Goal: Find specific page/section: Find specific page/section

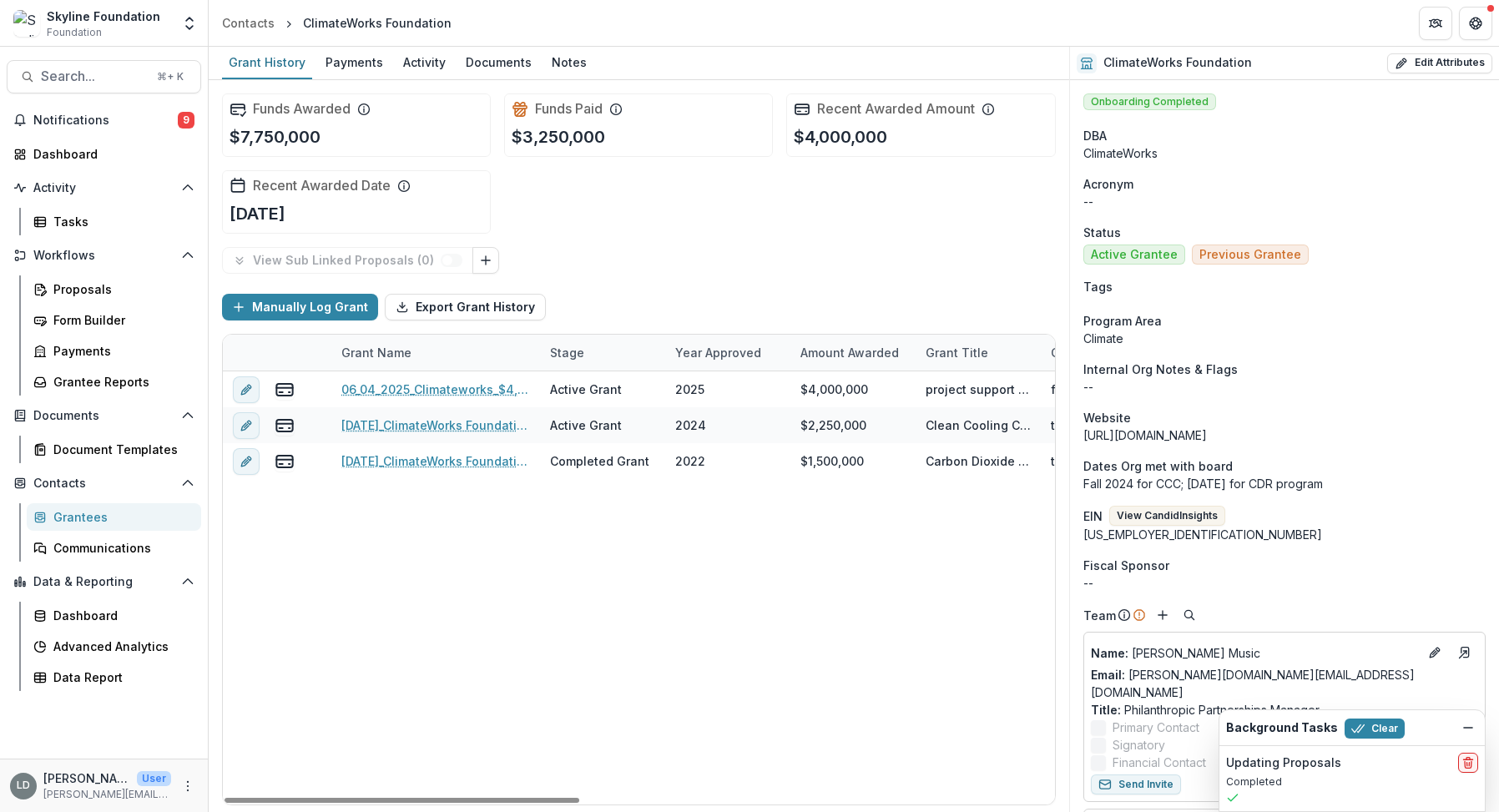
click at [540, 346] on div "Stage" at bounding box center [567, 352] width 55 height 17
drag, startPoint x: 540, startPoint y: 352, endPoint x: 649, endPoint y: 345, distance: 109.2
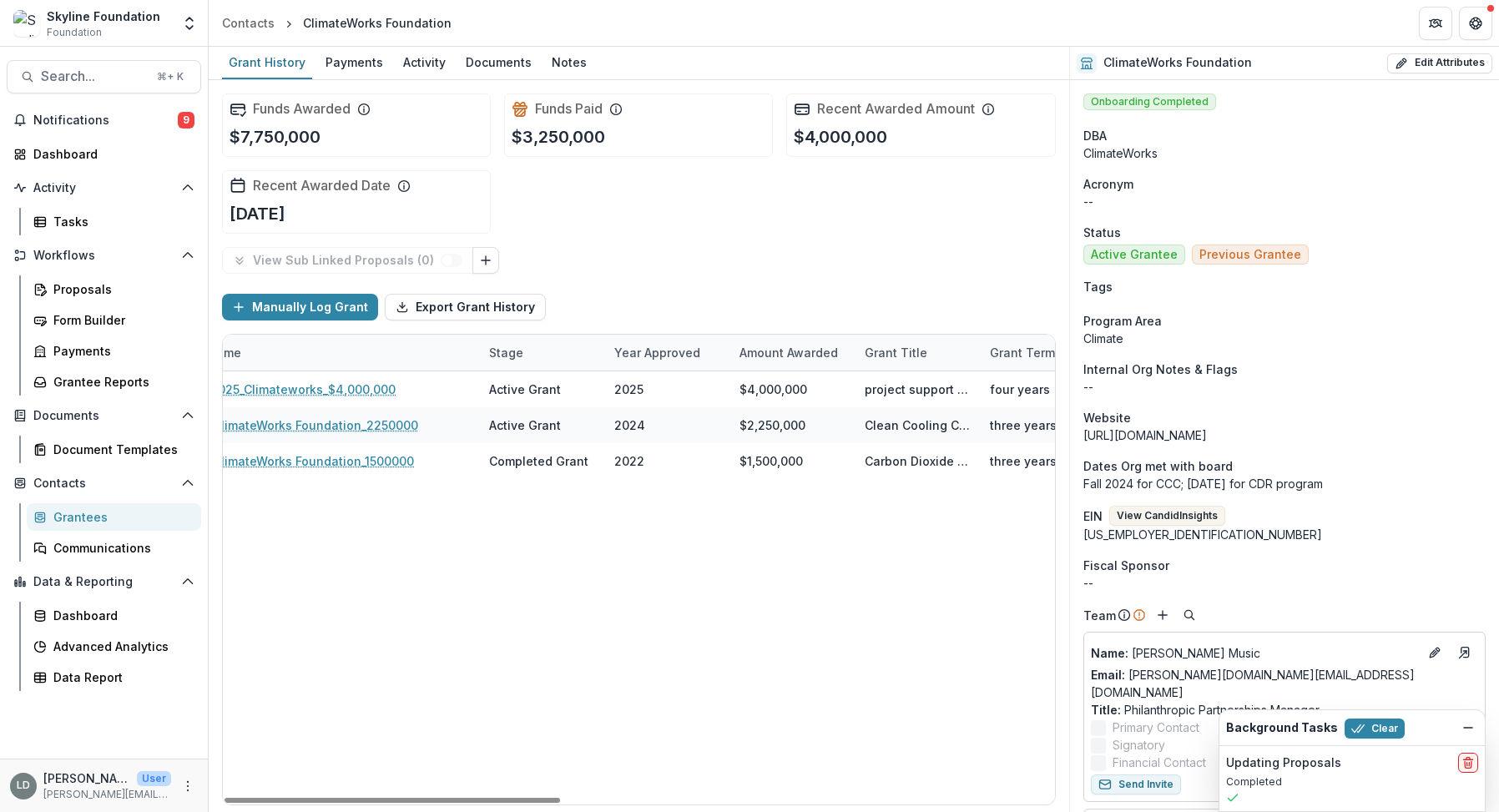
scroll to position [0, 437]
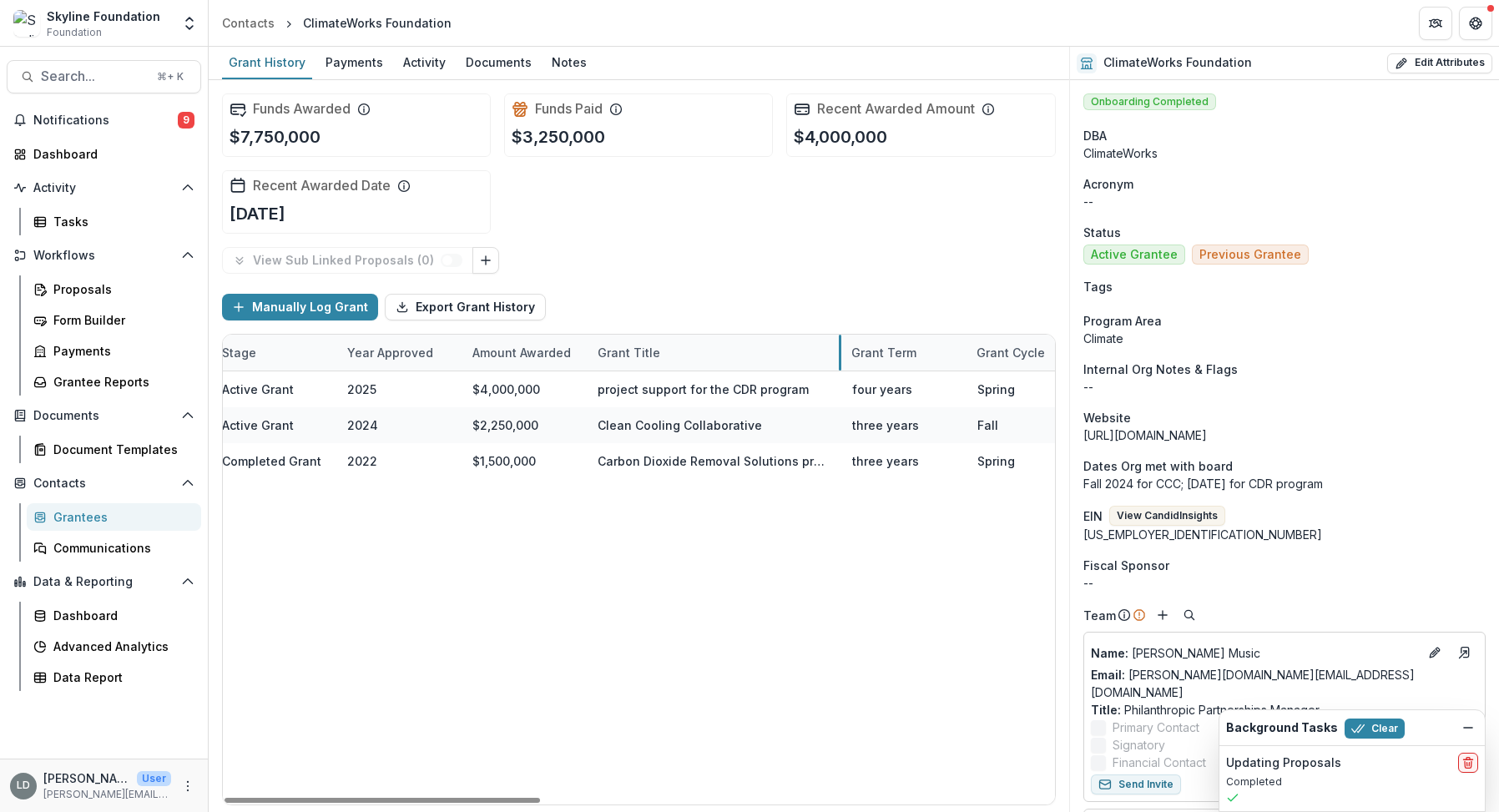
drag, startPoint x: 712, startPoint y: 348, endPoint x: 837, endPoint y: 348, distance: 125.0
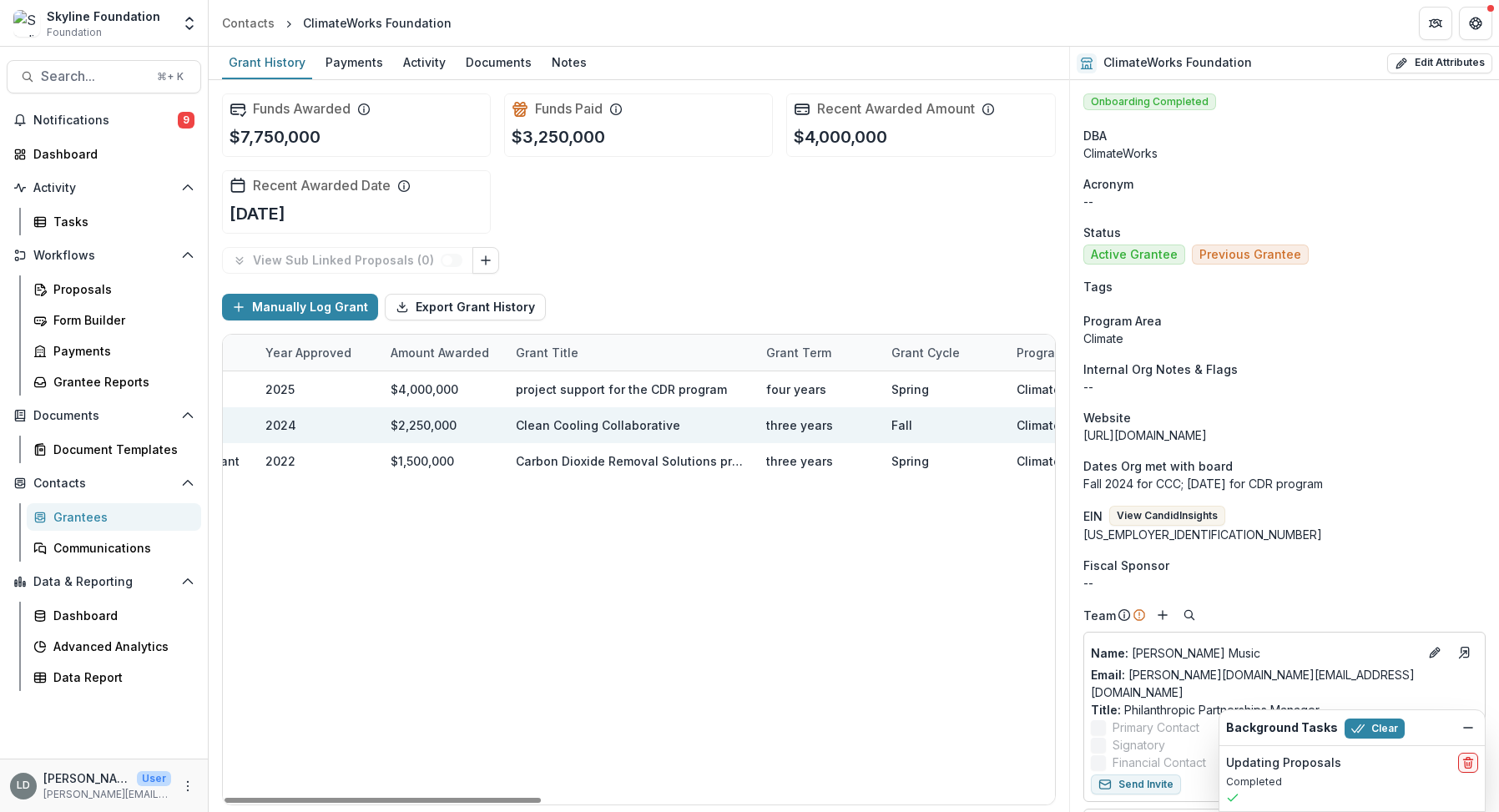
scroll to position [0, 493]
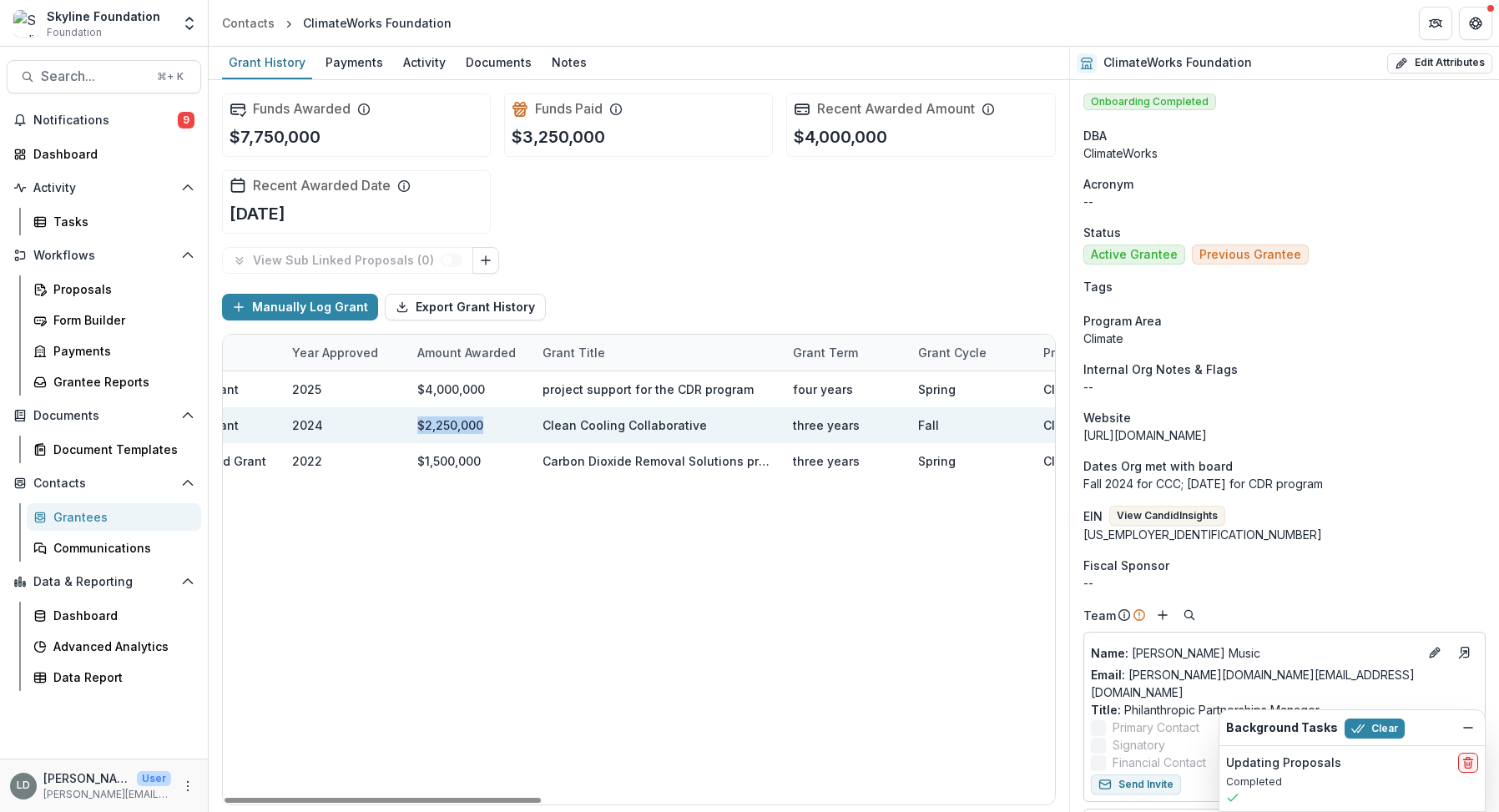
drag, startPoint x: 490, startPoint y: 423, endPoint x: 414, endPoint y: 427, distance: 76.1
click at [414, 427] on div "$2,250,000" at bounding box center [469, 424] width 126 height 35
copy div "$2,250,000"
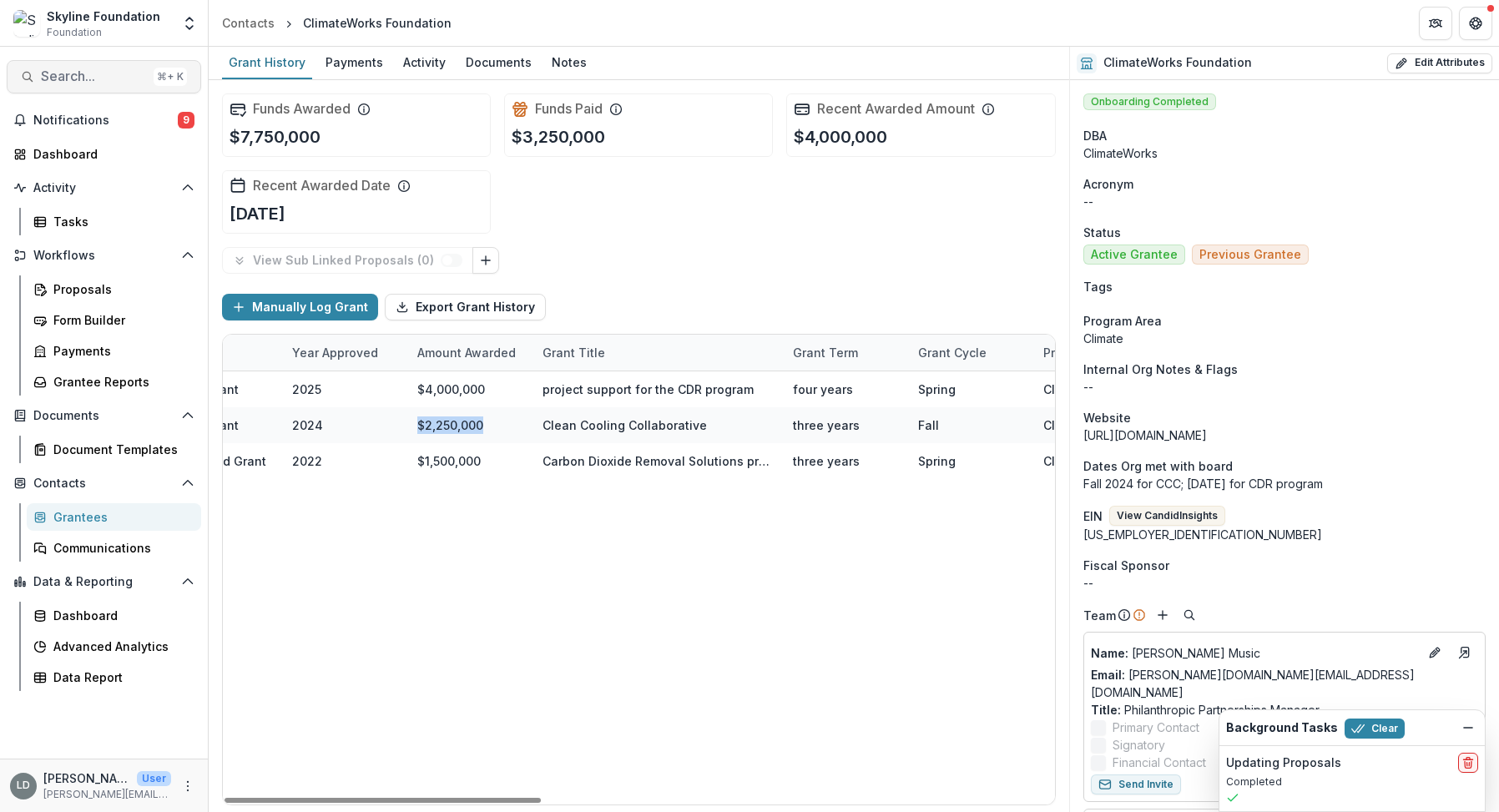
click at [100, 78] on span "Search..." at bounding box center [94, 76] width 106 height 16
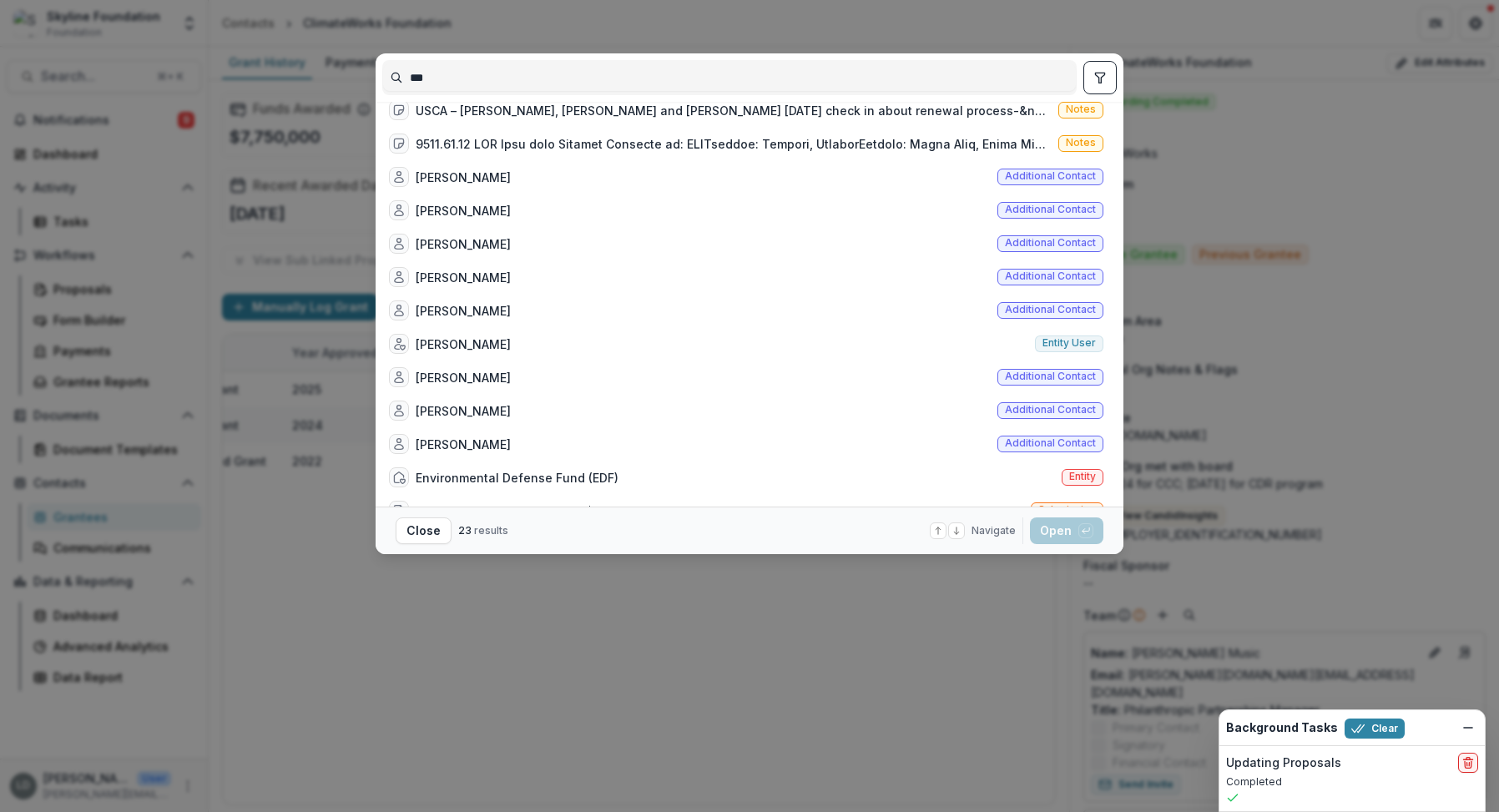
scroll to position [376, 0]
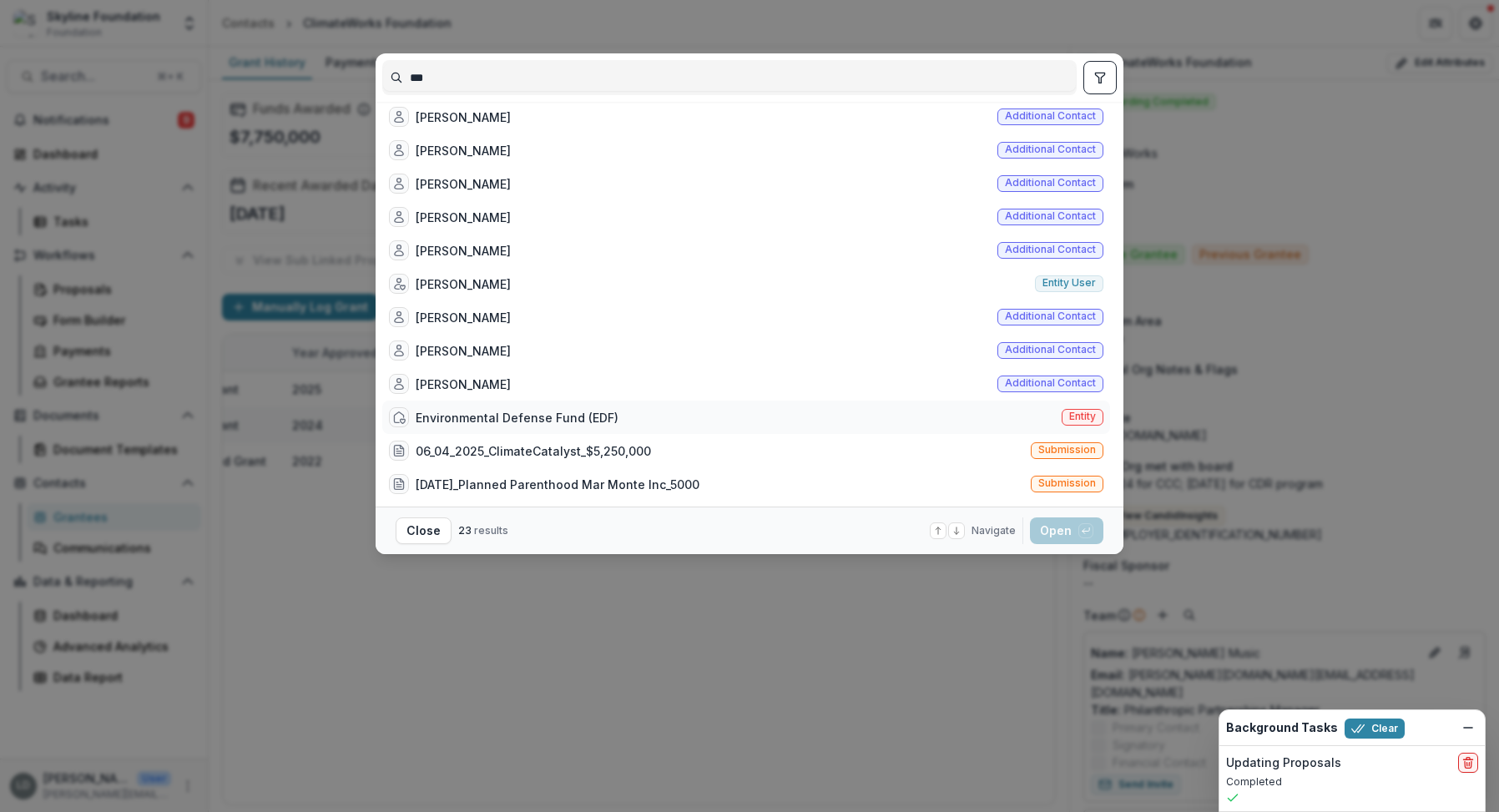
type input "***"
click at [572, 414] on div "Environmental Defense Fund (EDF)" at bounding box center [517, 417] width 203 height 17
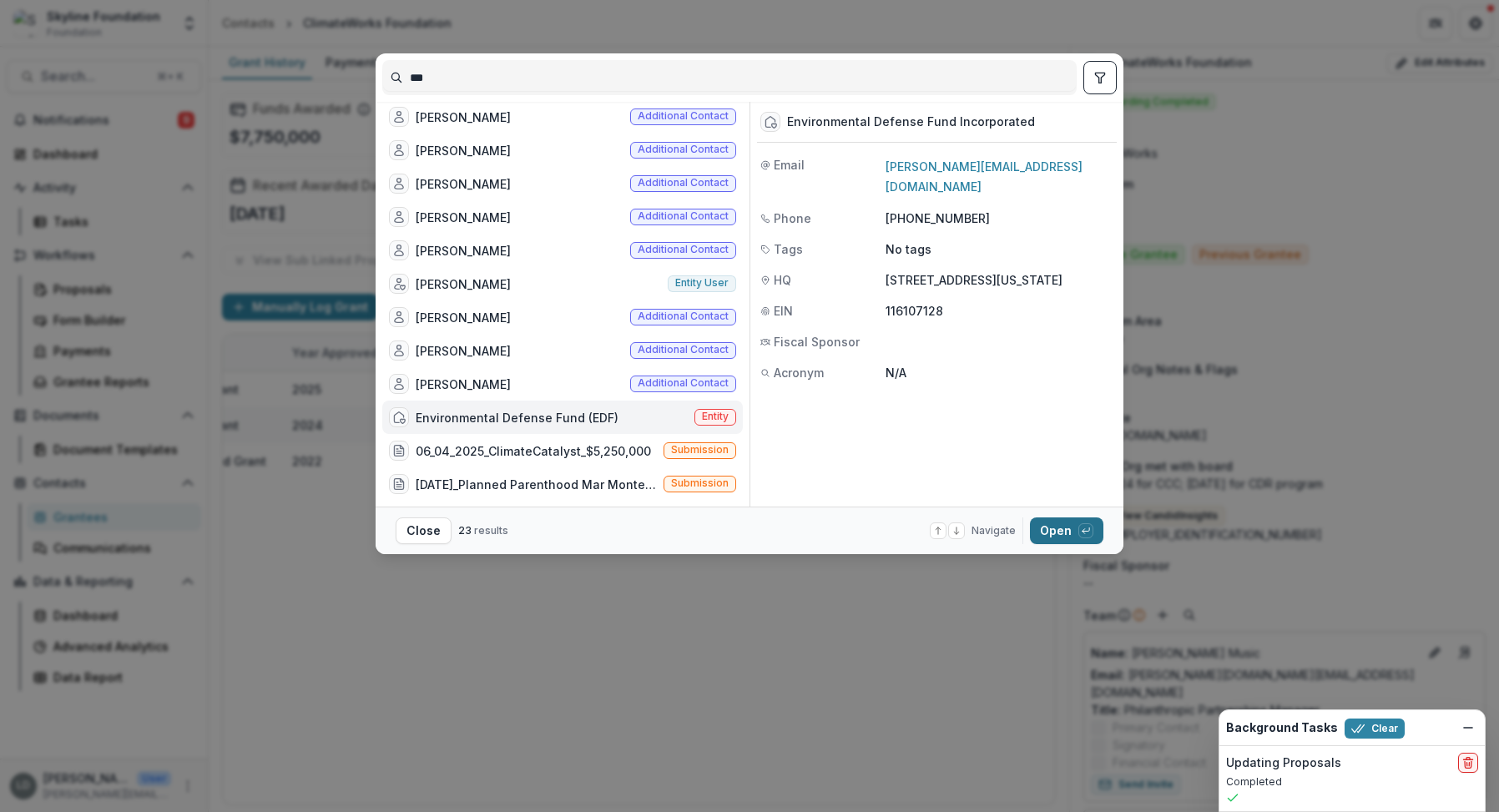
click at [1056, 531] on button "Open with enter key" at bounding box center [1067, 531] width 74 height 27
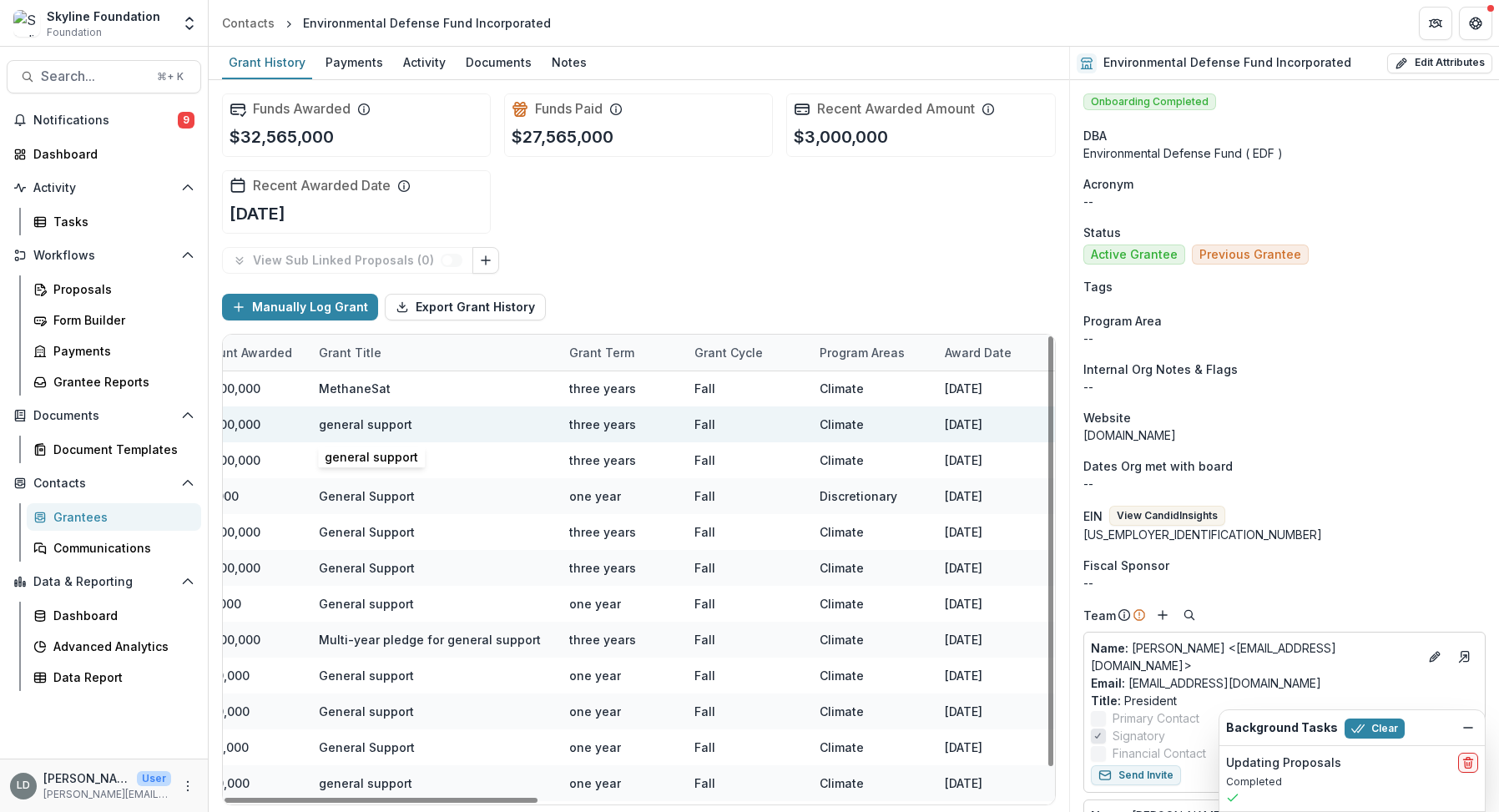
scroll to position [1, 545]
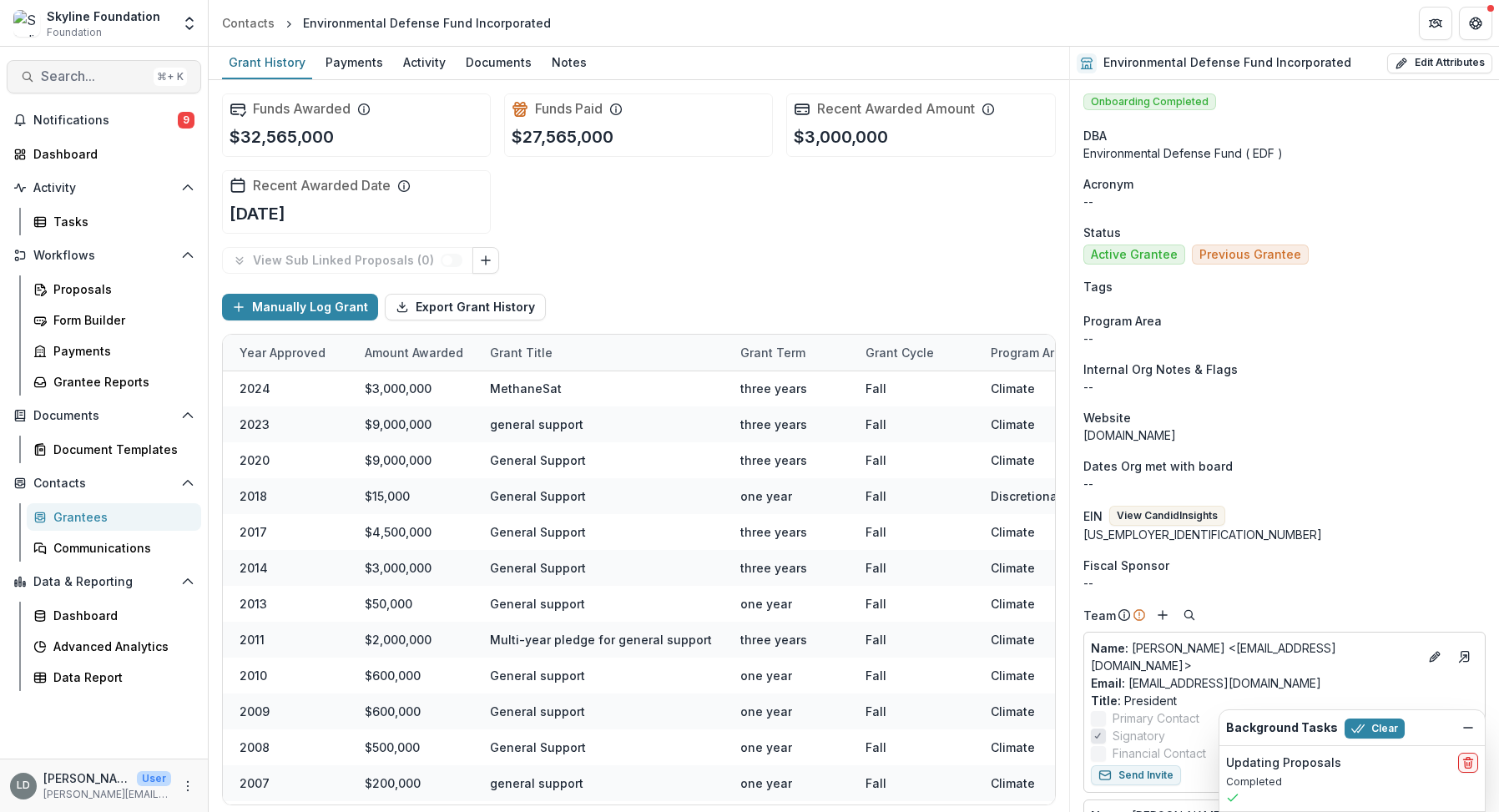
click at [118, 77] on span "Search..." at bounding box center [94, 76] width 106 height 16
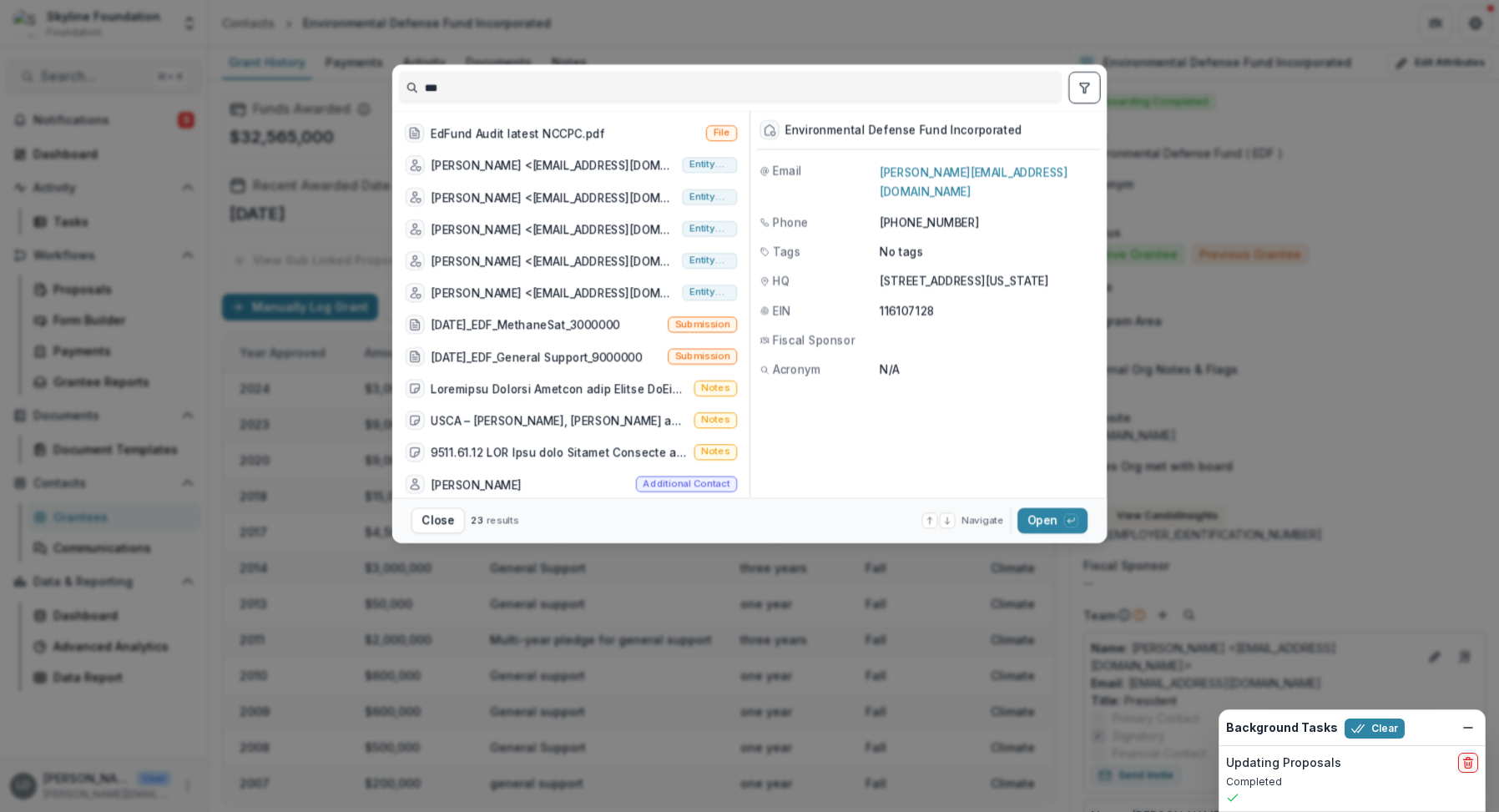
scroll to position [376, 0]
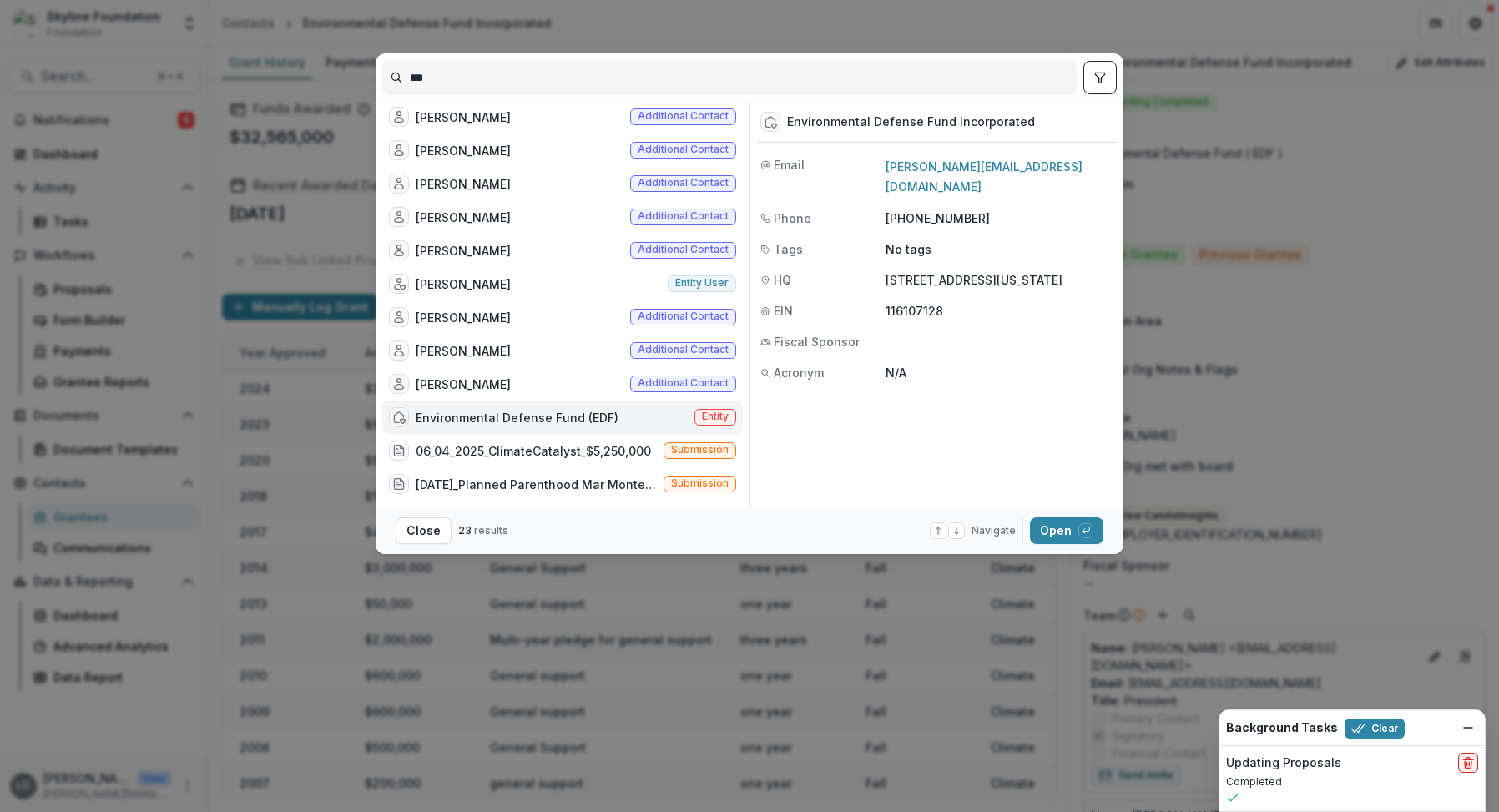
click at [452, 74] on input "***" at bounding box center [729, 77] width 693 height 27
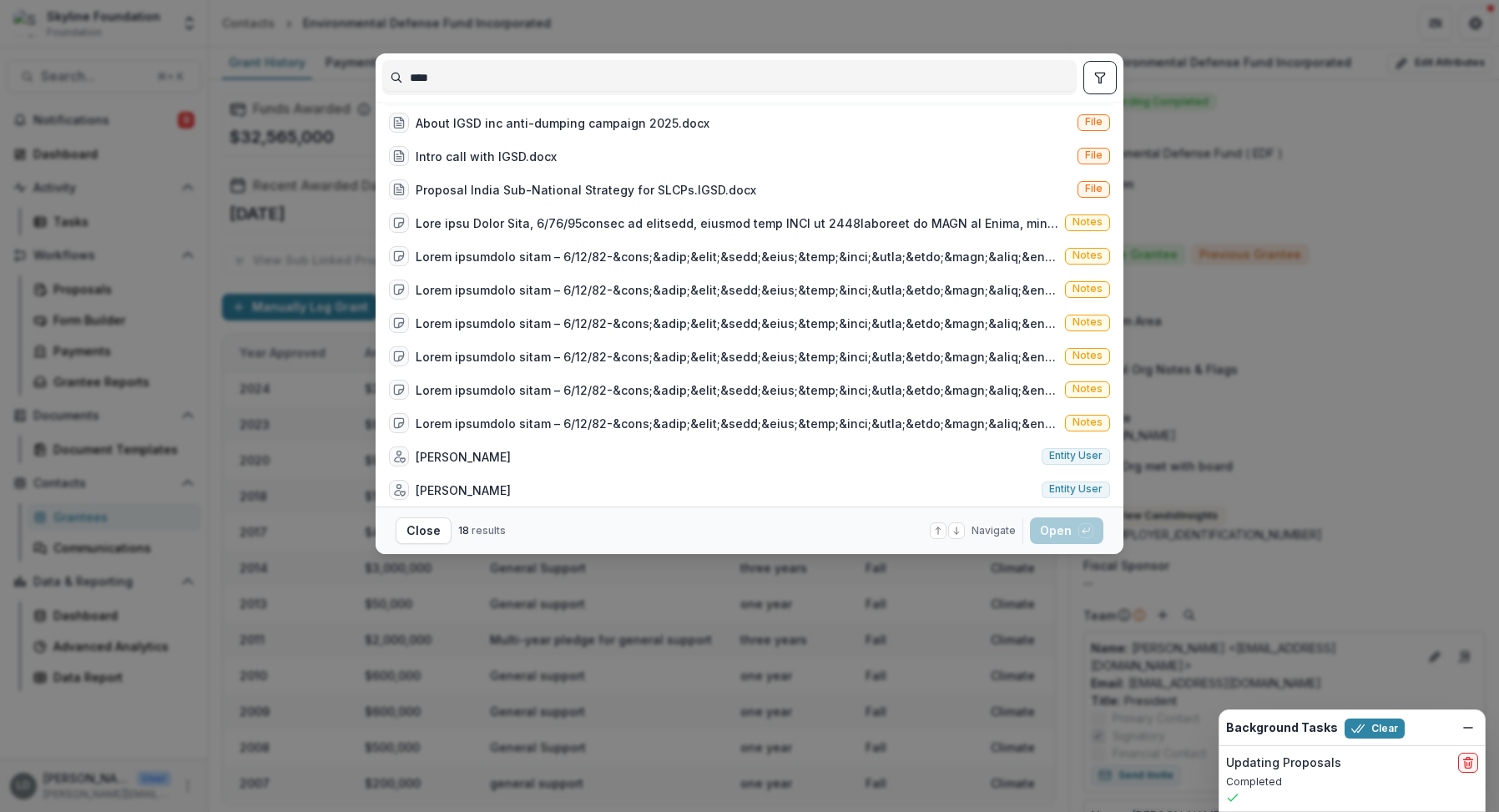
scroll to position [209, 0]
type input "****"
click at [522, 441] on div "[PERSON_NAME] Entity user" at bounding box center [750, 456] width 734 height 34
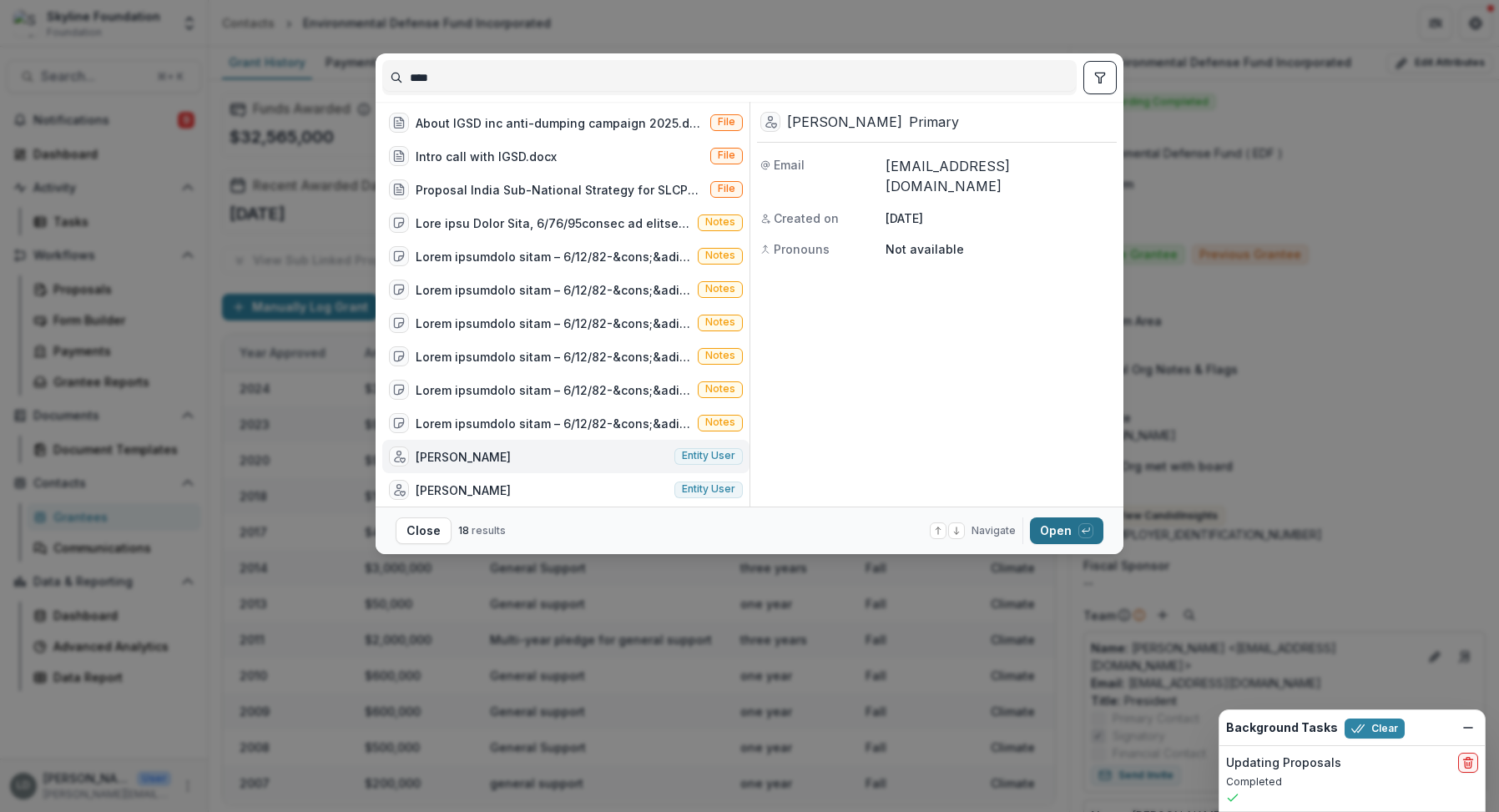
click at [1055, 534] on button "Open with enter key" at bounding box center [1067, 531] width 74 height 27
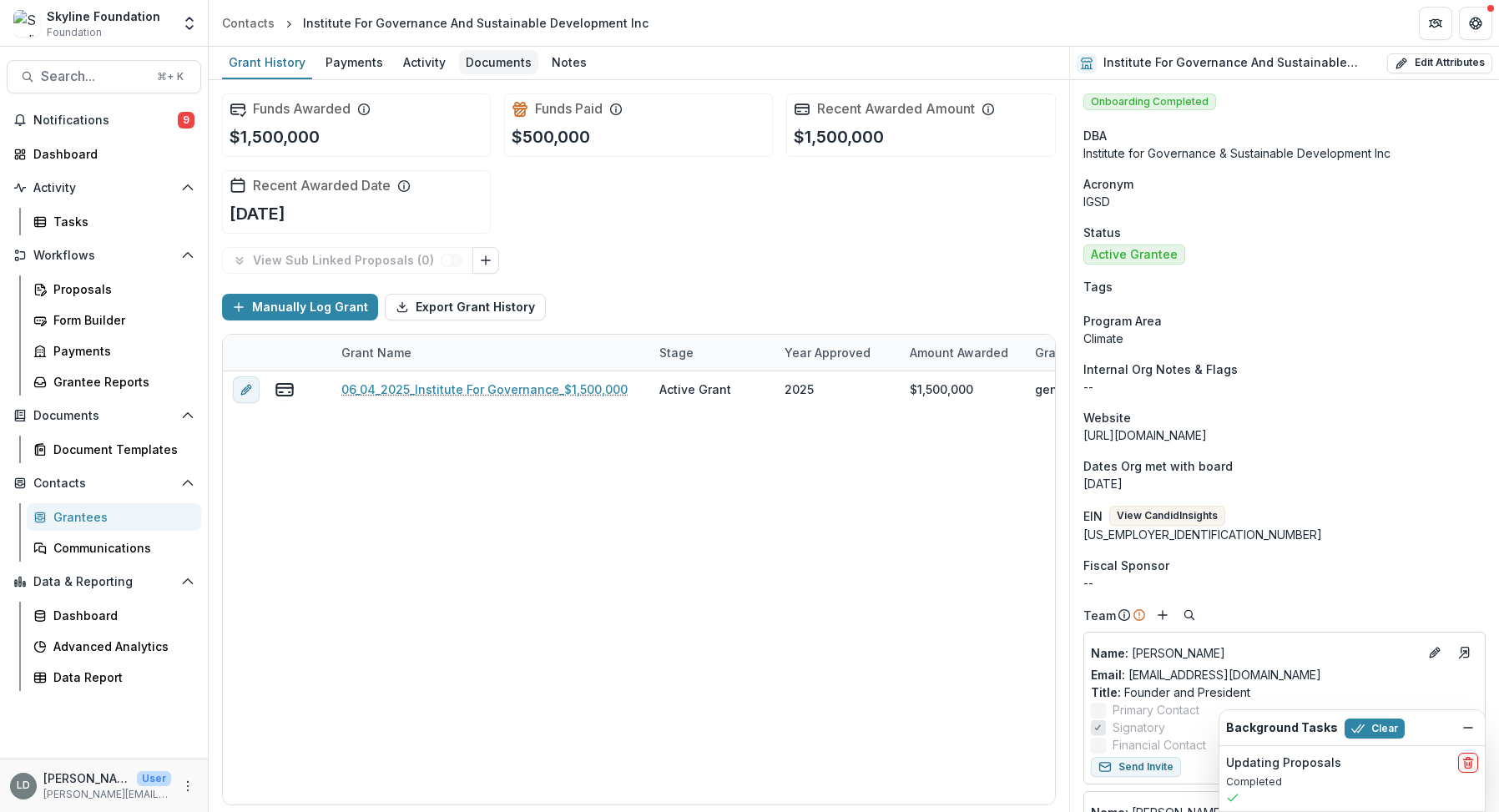
click at [496, 67] on div "Documents" at bounding box center [499, 62] width 80 height 24
